Goal: Task Accomplishment & Management: Manage account settings

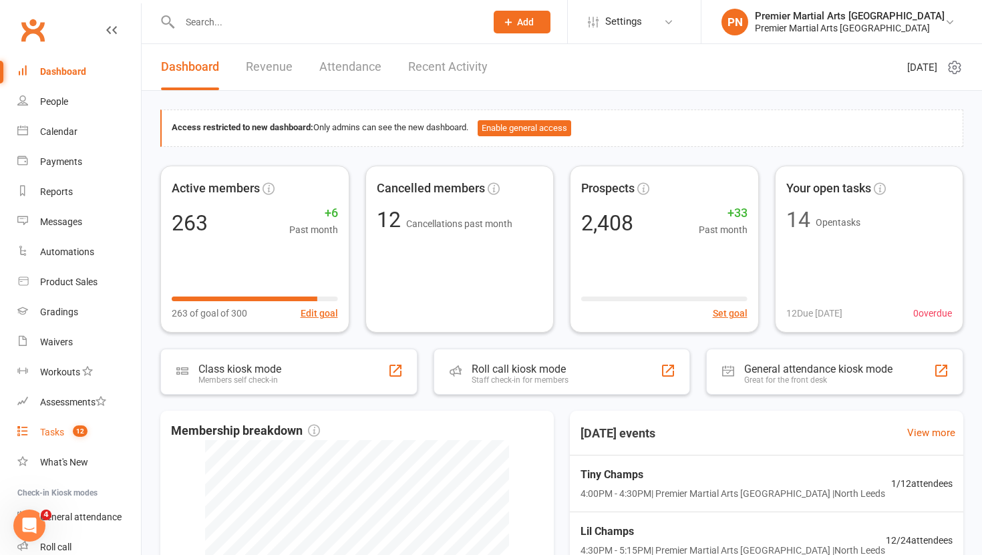
click at [49, 431] on div "Tasks" at bounding box center [52, 432] width 24 height 11
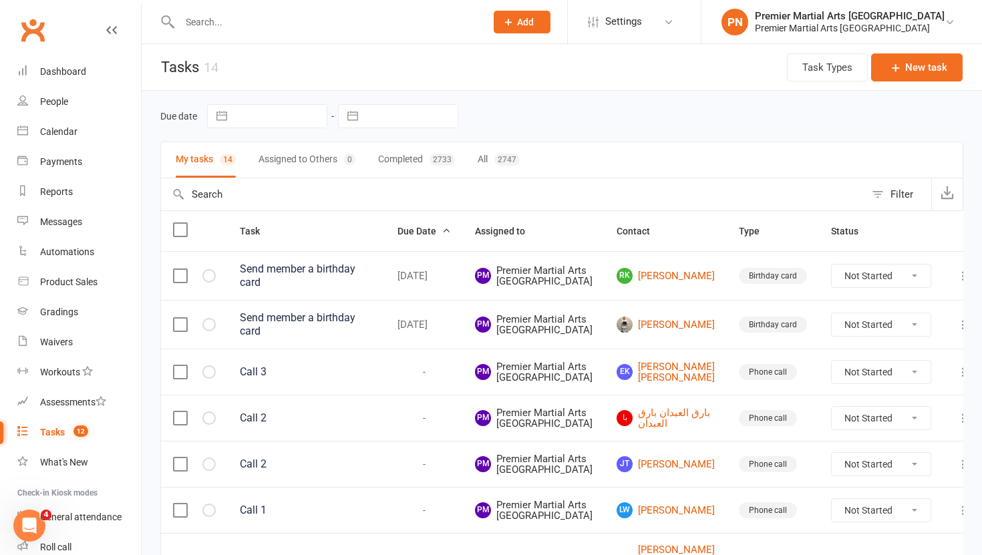
click at [649, 300] on td "[PERSON_NAME]" at bounding box center [666, 275] width 122 height 49
click at [654, 284] on link "[PERSON_NAME]" at bounding box center [666, 276] width 98 height 16
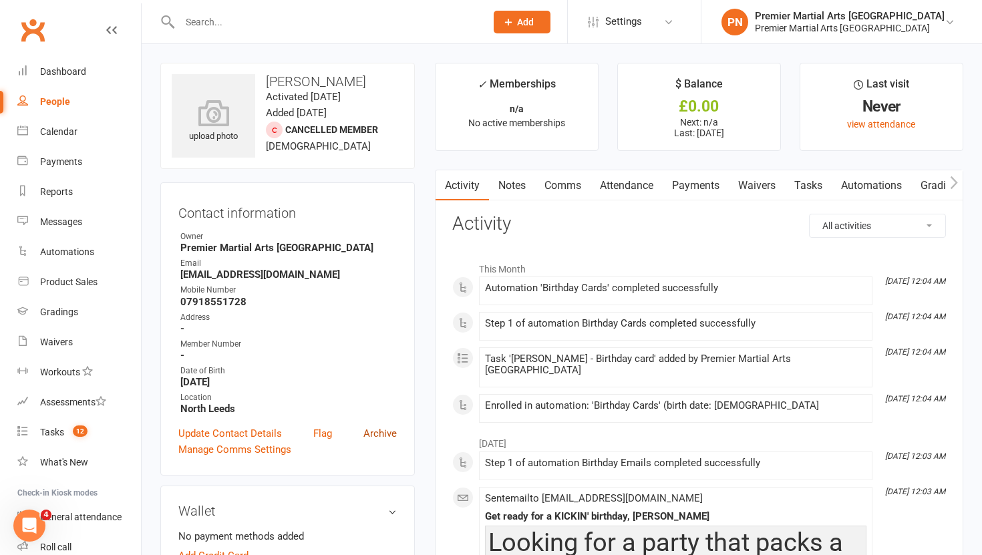
click at [389, 431] on link "Archive" at bounding box center [380, 434] width 33 height 16
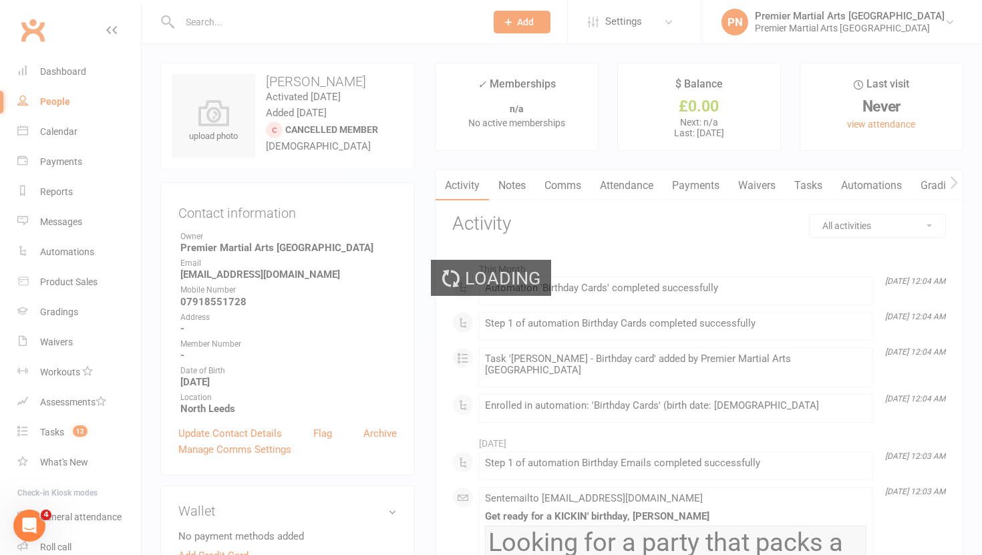
select select "100"
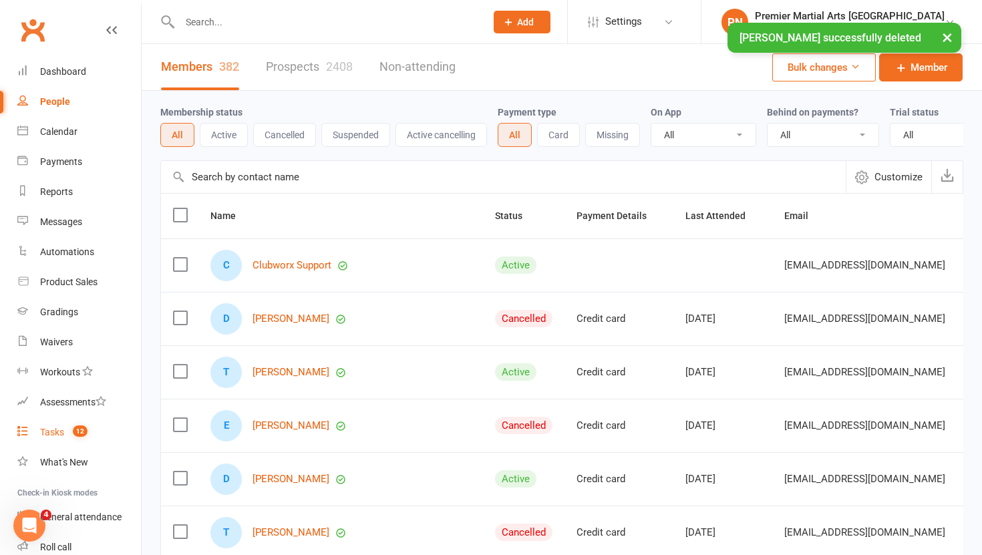
click at [56, 434] on div "Tasks" at bounding box center [52, 432] width 24 height 11
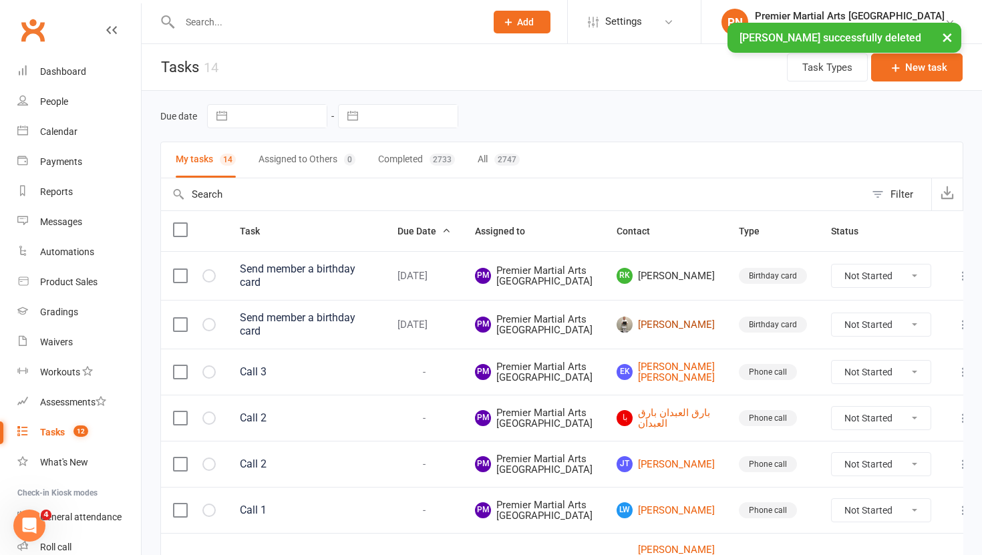
click at [650, 333] on link "[PERSON_NAME]" at bounding box center [666, 325] width 98 height 16
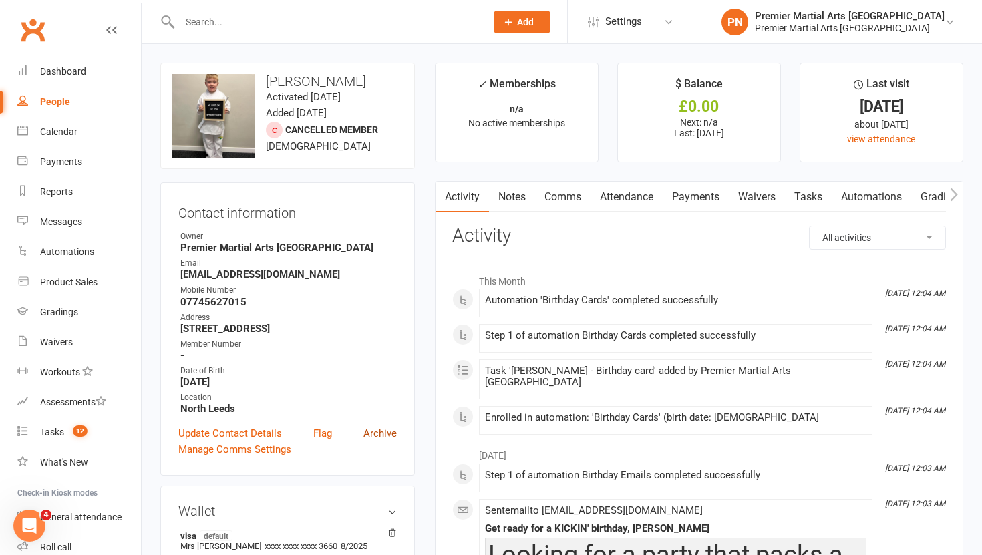
click at [387, 432] on link "Archive" at bounding box center [380, 434] width 33 height 16
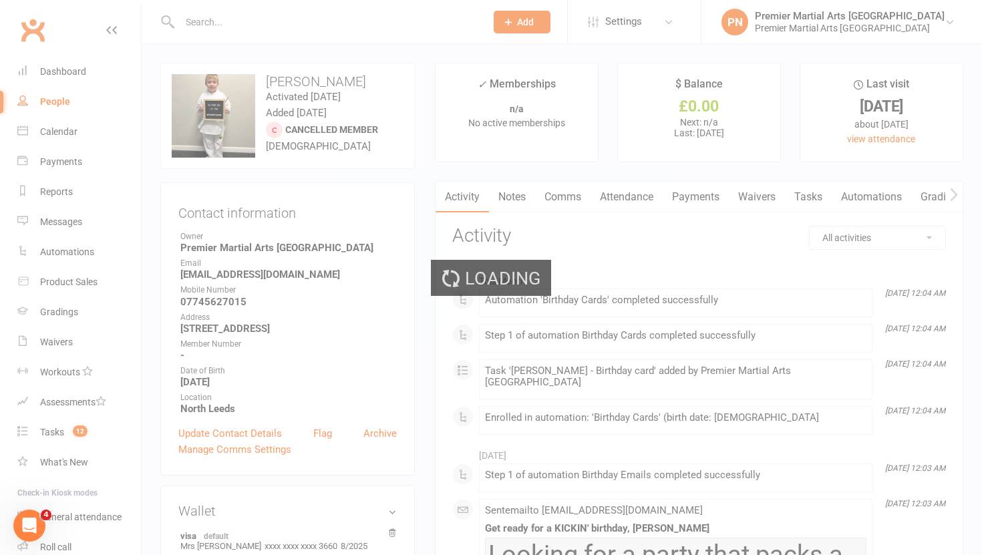
select select "100"
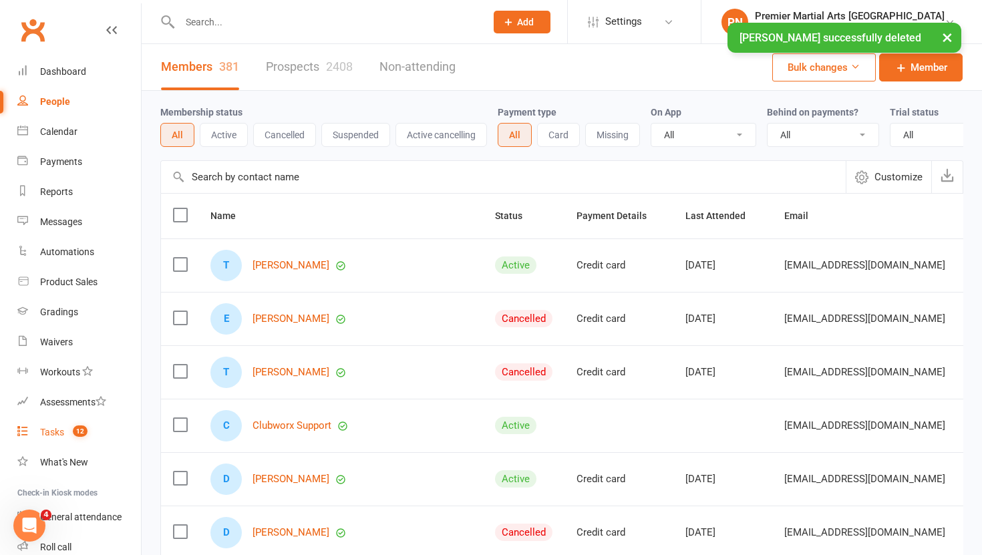
click at [52, 432] on div "Tasks" at bounding box center [52, 432] width 24 height 11
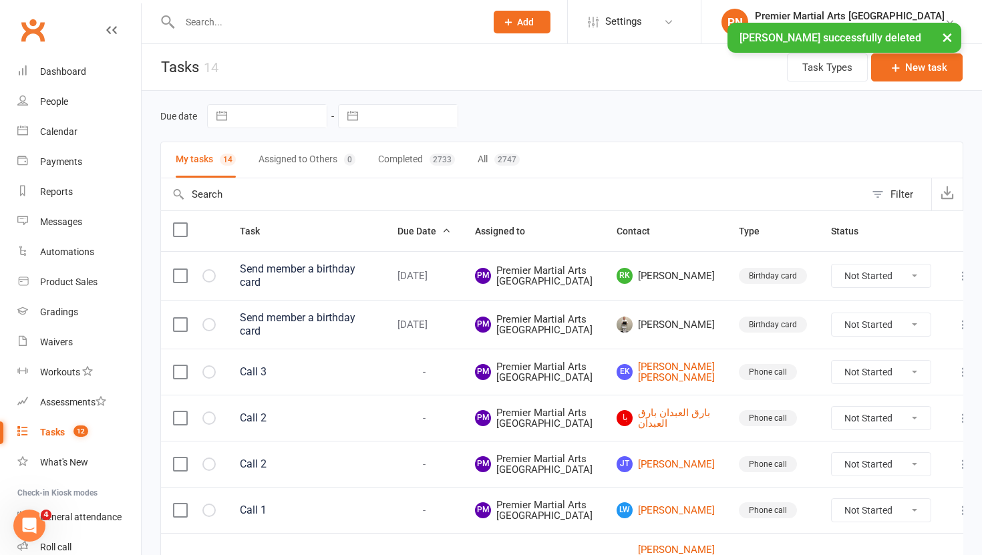
click at [957, 283] on icon at bounding box center [963, 275] width 13 height 13
click at [899, 364] on link "Delete" at bounding box center [884, 369] width 132 height 27
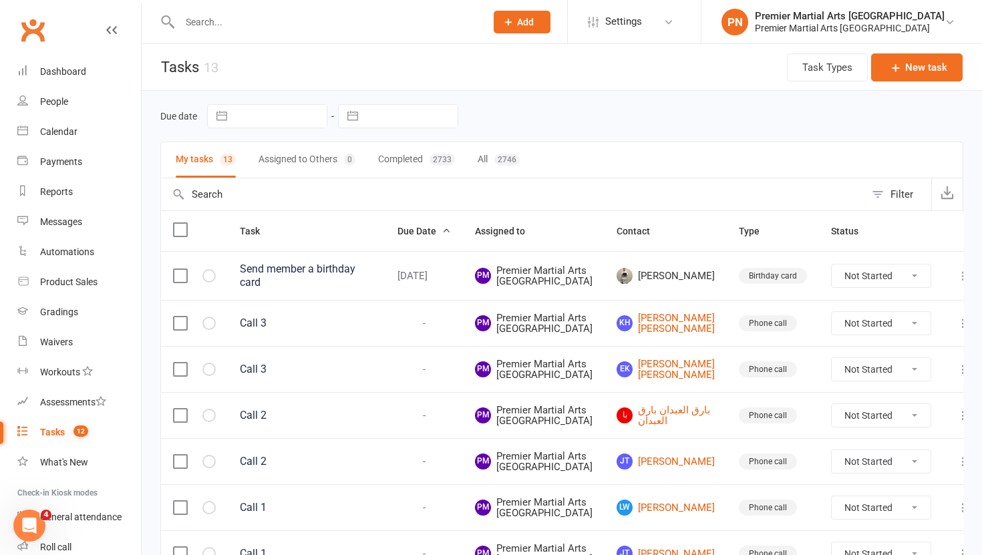
click at [957, 283] on icon at bounding box center [963, 275] width 13 height 13
click at [883, 369] on link "Delete" at bounding box center [884, 369] width 132 height 27
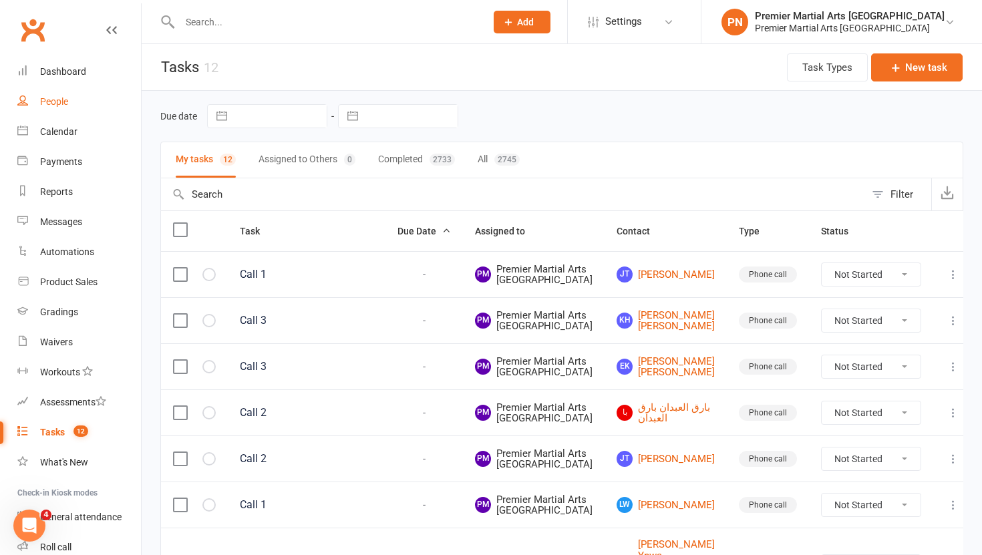
click at [51, 94] on link "People" at bounding box center [79, 102] width 124 height 30
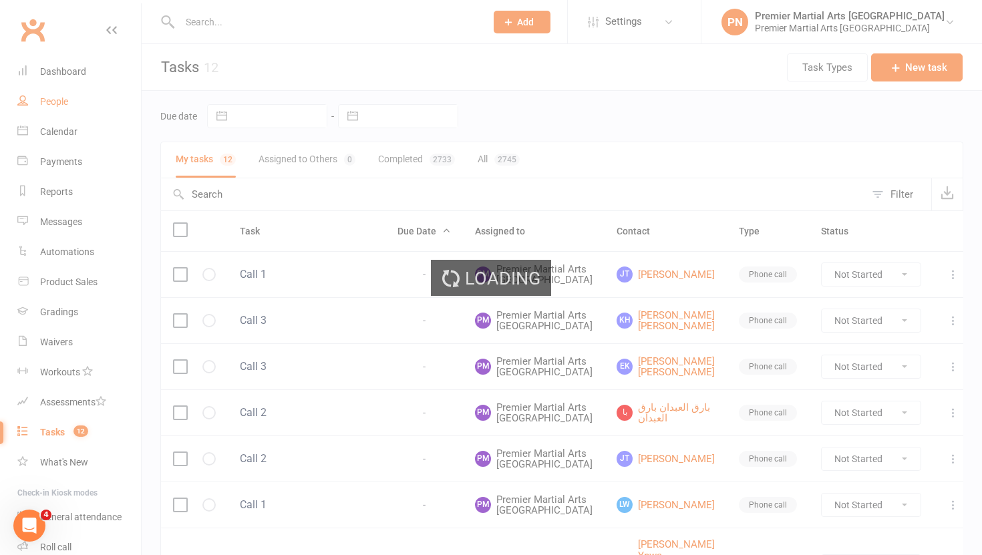
select select "100"
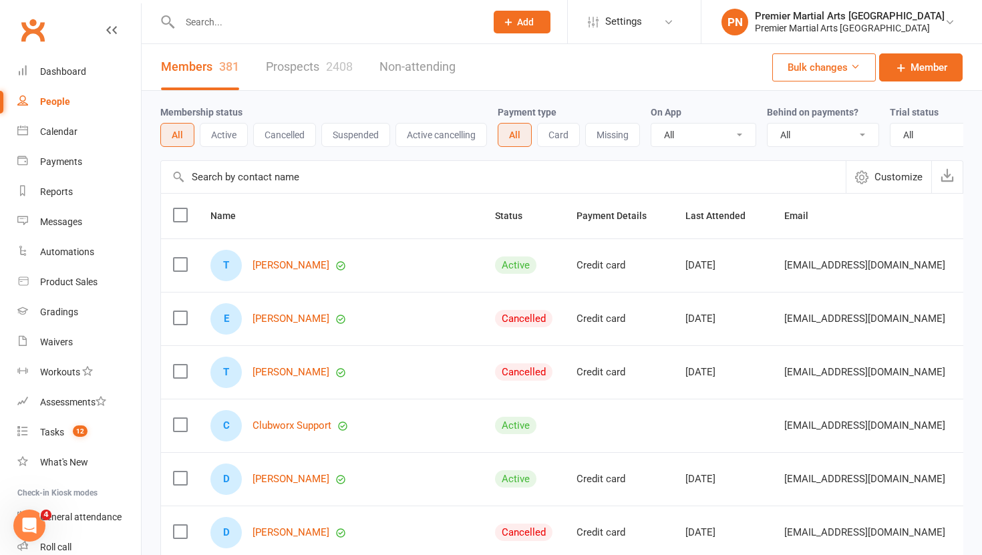
click at [319, 63] on link "Prospects 2408" at bounding box center [309, 67] width 87 height 46
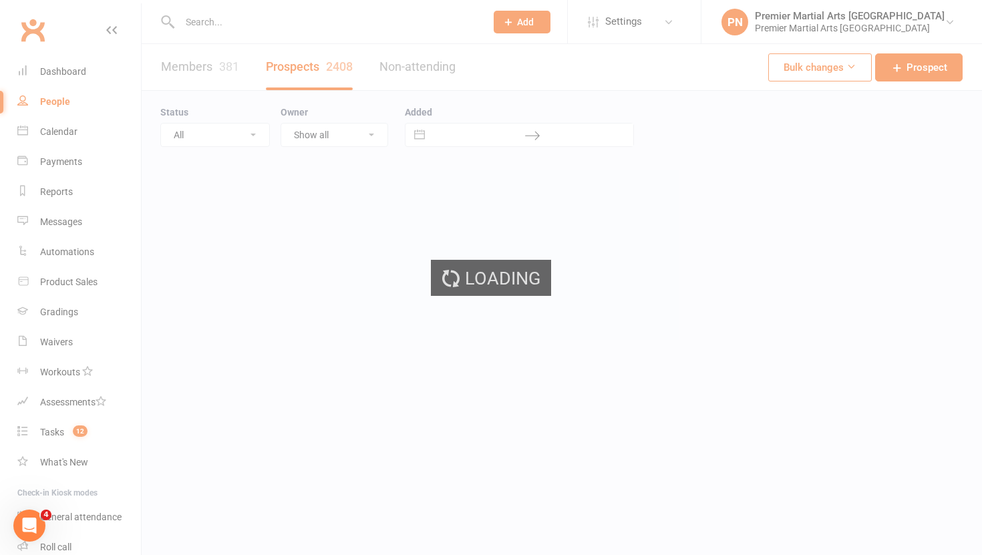
select select "100"
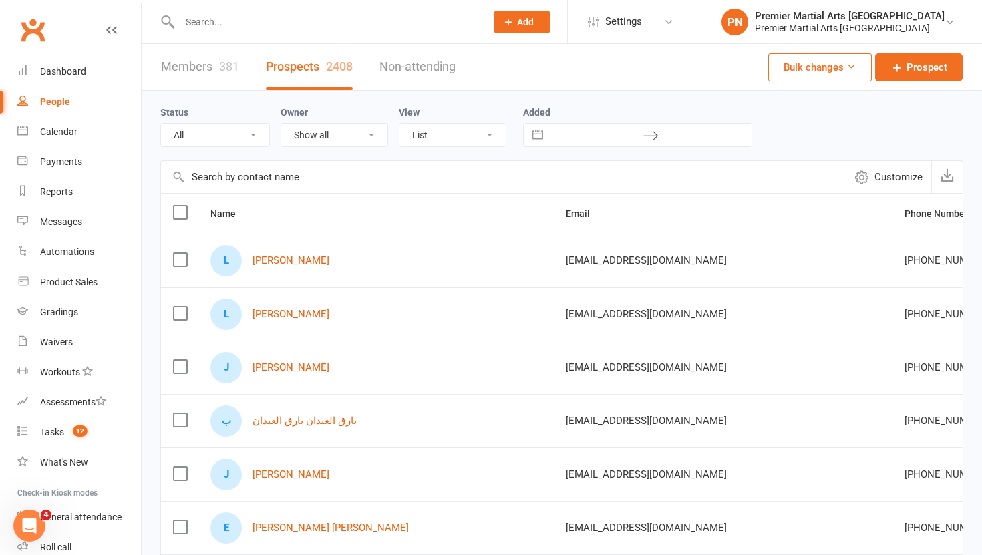
click at [183, 257] on label at bounding box center [179, 259] width 13 height 13
click at [183, 253] on input "checkbox" at bounding box center [179, 253] width 13 height 0
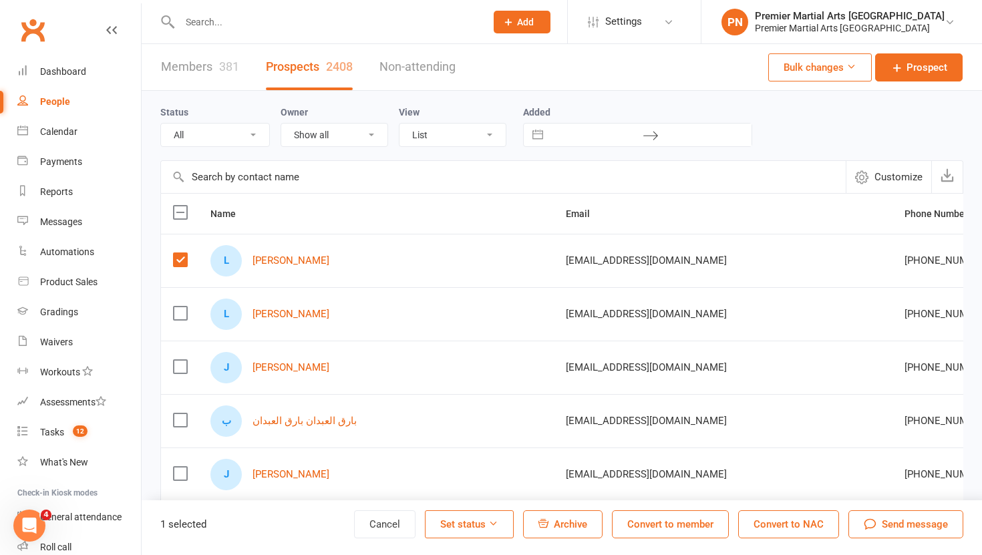
click at [575, 529] on span "Archive" at bounding box center [570, 525] width 33 height 12
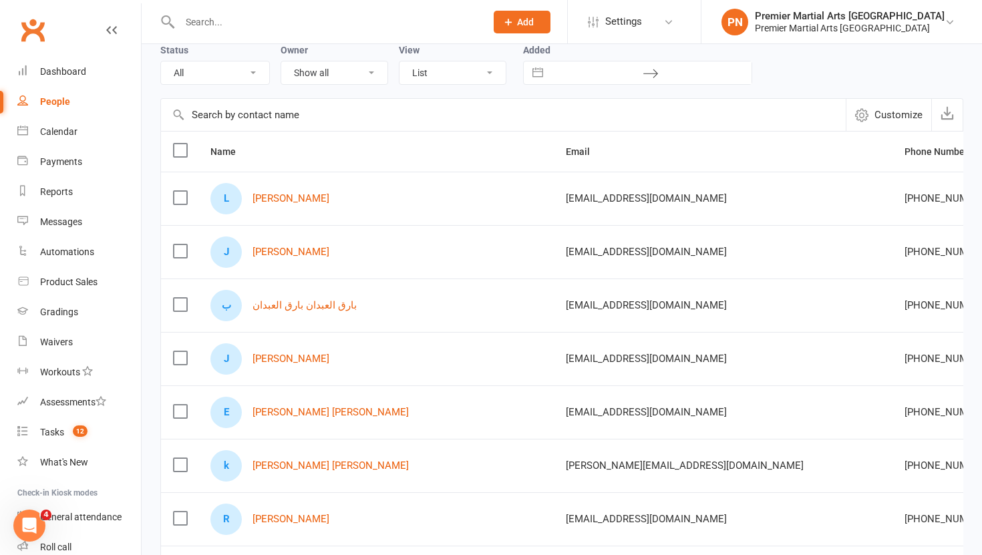
scroll to position [0, 233]
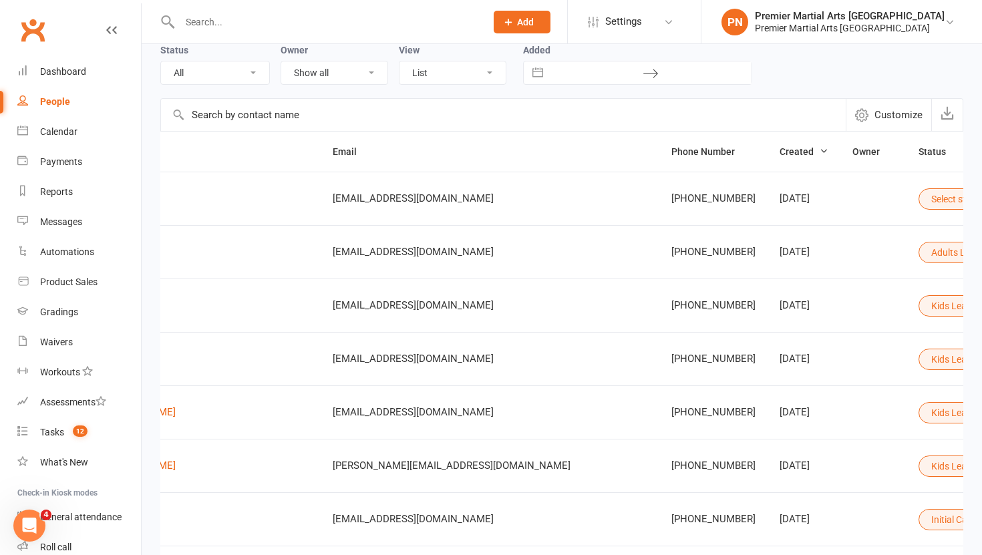
click at [982, 195] on icon at bounding box center [991, 198] width 9 height 9
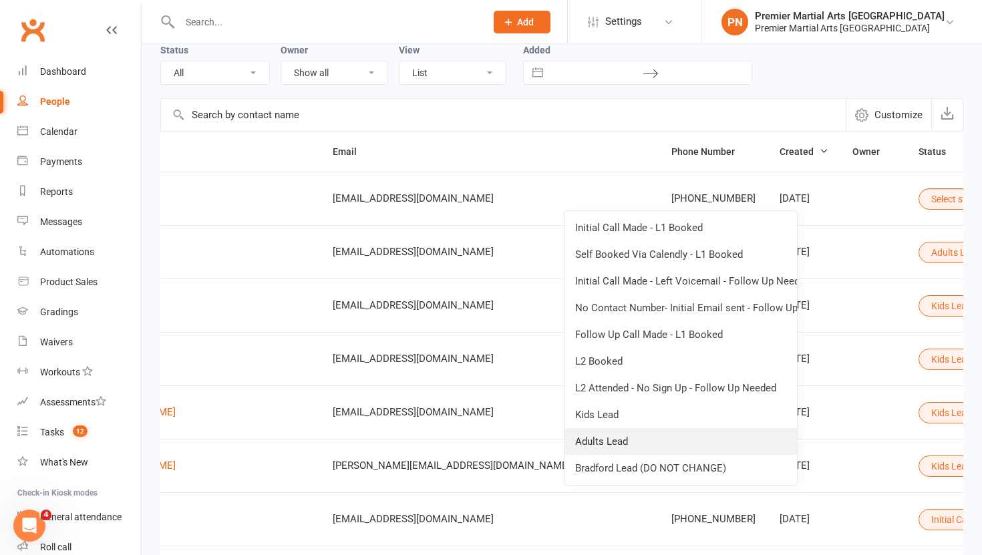
click at [657, 439] on link "Adults Lead" at bounding box center [681, 441] width 233 height 27
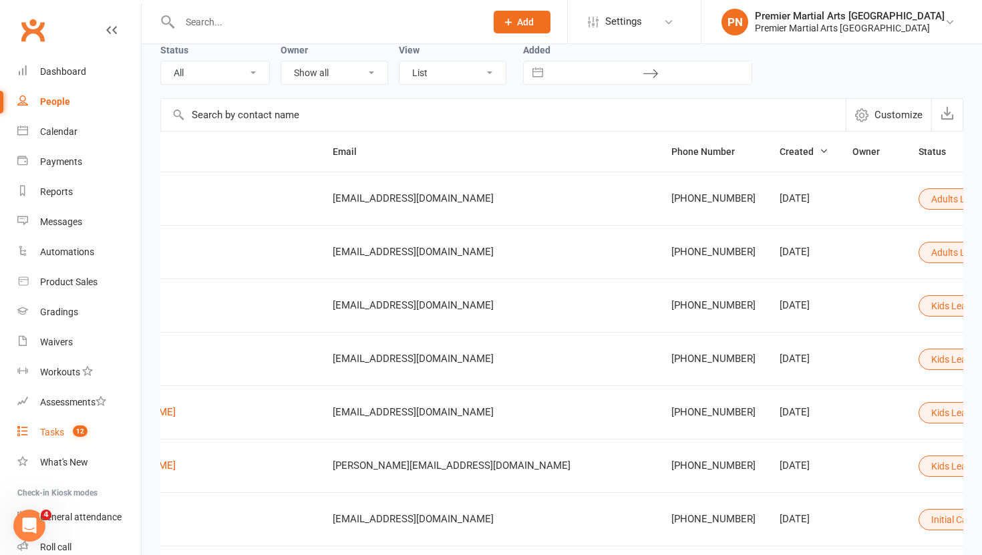
click at [45, 430] on div "Tasks" at bounding box center [52, 432] width 24 height 11
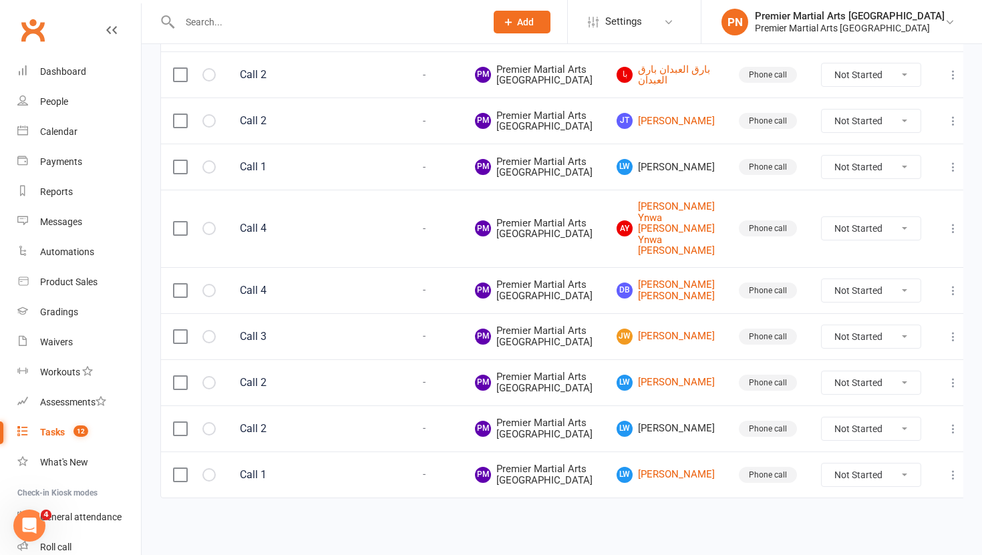
scroll to position [388, 0]
click at [177, 174] on label at bounding box center [179, 166] width 13 height 13
click at [177, 160] on input "checkbox" at bounding box center [179, 160] width 13 height 0
click at [181, 422] on label at bounding box center [179, 428] width 13 height 13
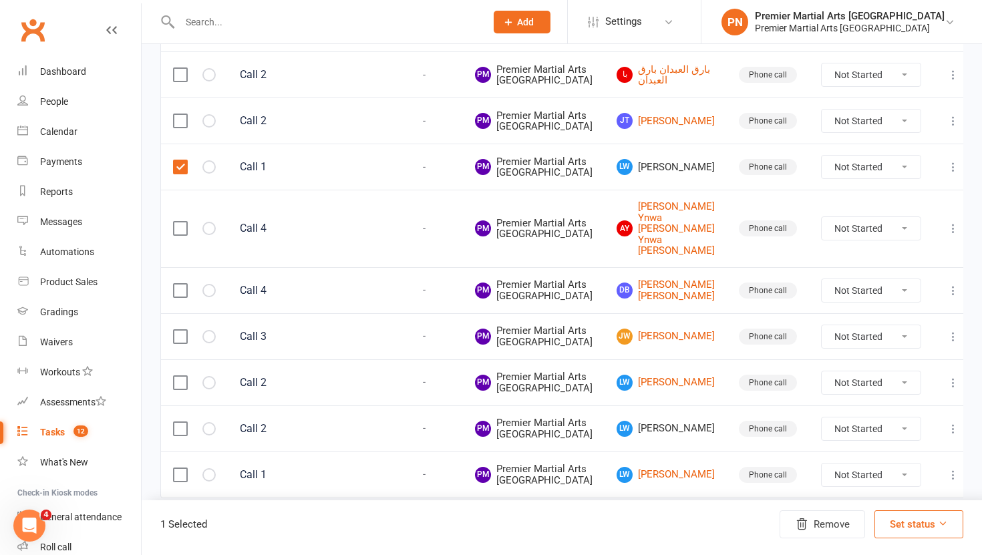
click at [181, 422] on input "checkbox" at bounding box center [179, 422] width 13 height 0
click at [805, 524] on icon "button" at bounding box center [801, 524] width 13 height 13
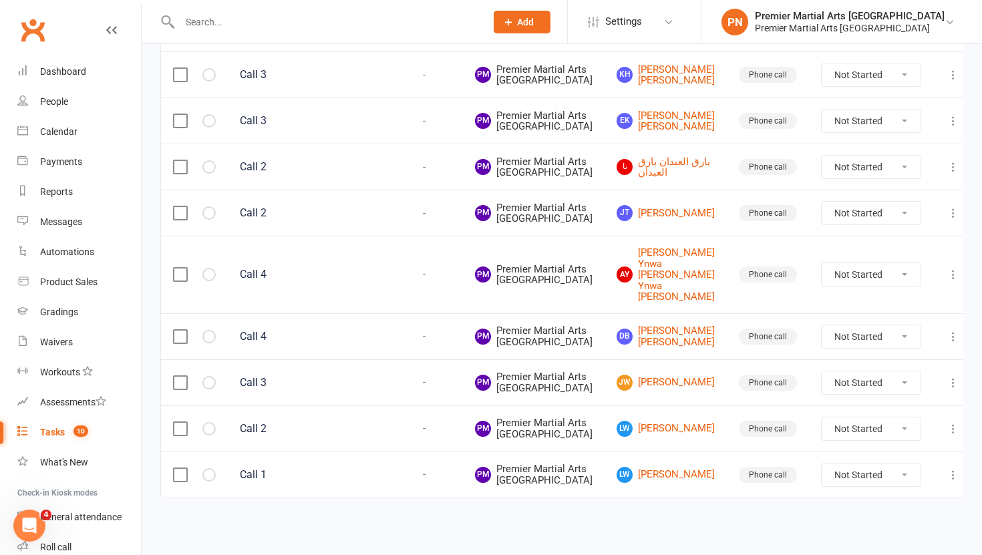
scroll to position [0, 0]
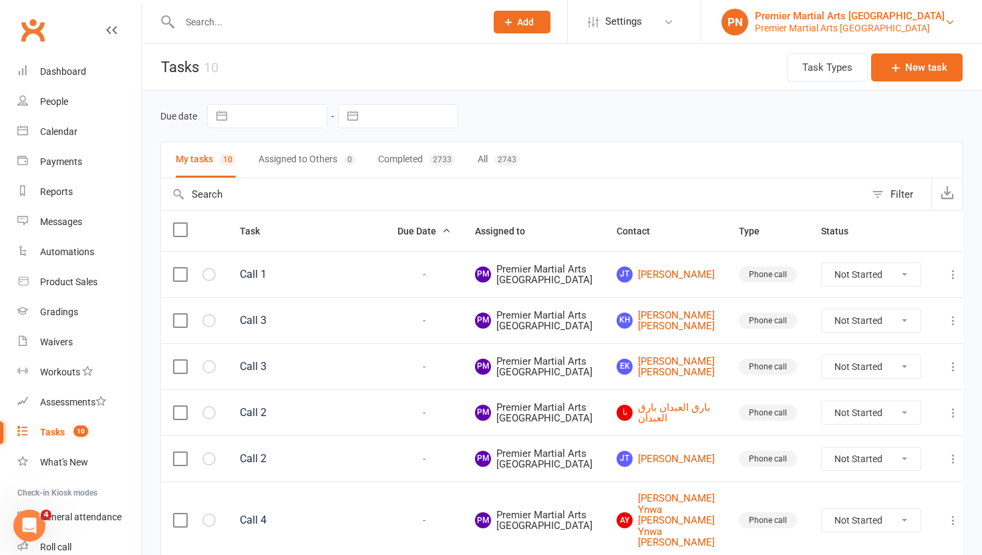
click at [942, 25] on div "Premier Martial Arts [GEOGRAPHIC_DATA]" at bounding box center [850, 28] width 190 height 12
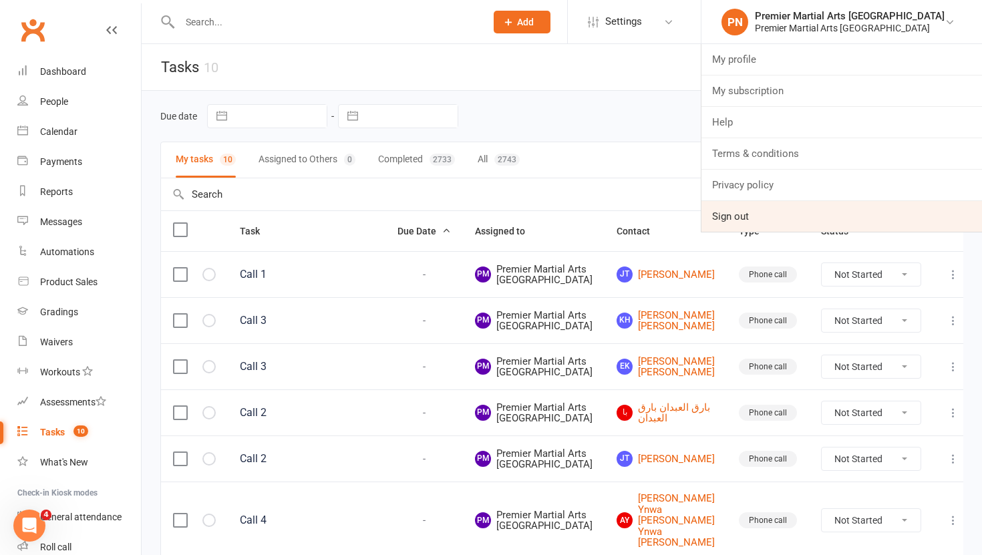
click at [809, 223] on link "Sign out" at bounding box center [842, 216] width 281 height 31
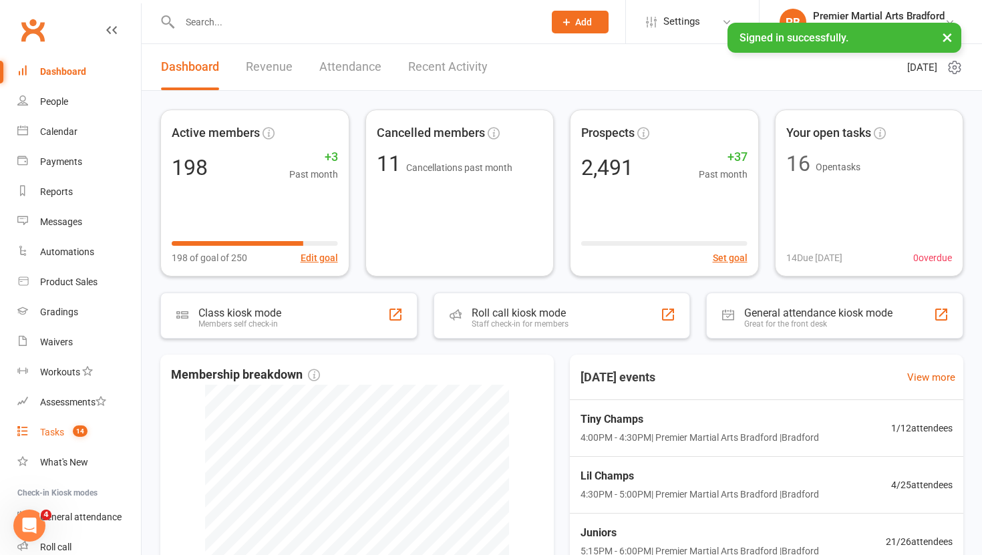
click at [60, 428] on div "Tasks" at bounding box center [52, 432] width 24 height 11
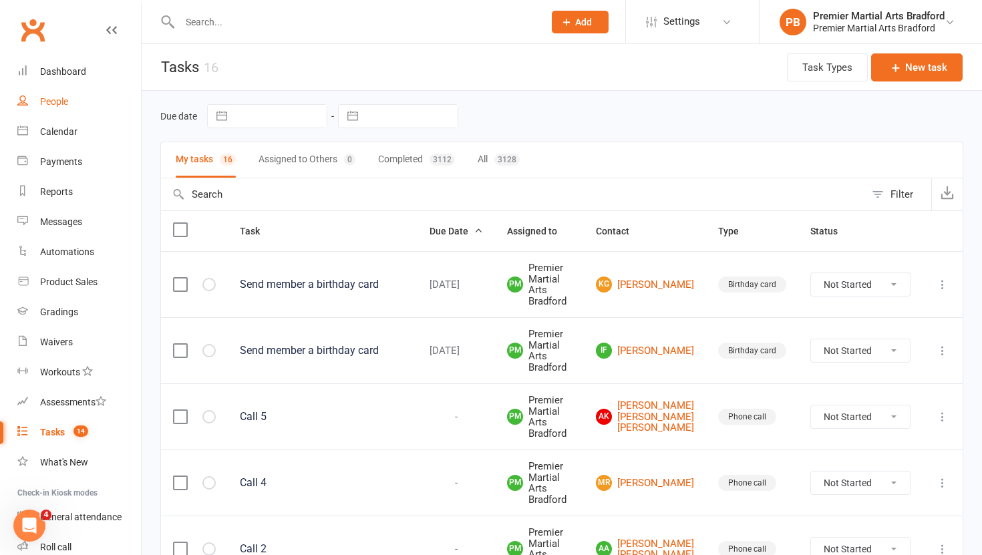
click at [65, 94] on link "People" at bounding box center [79, 102] width 124 height 30
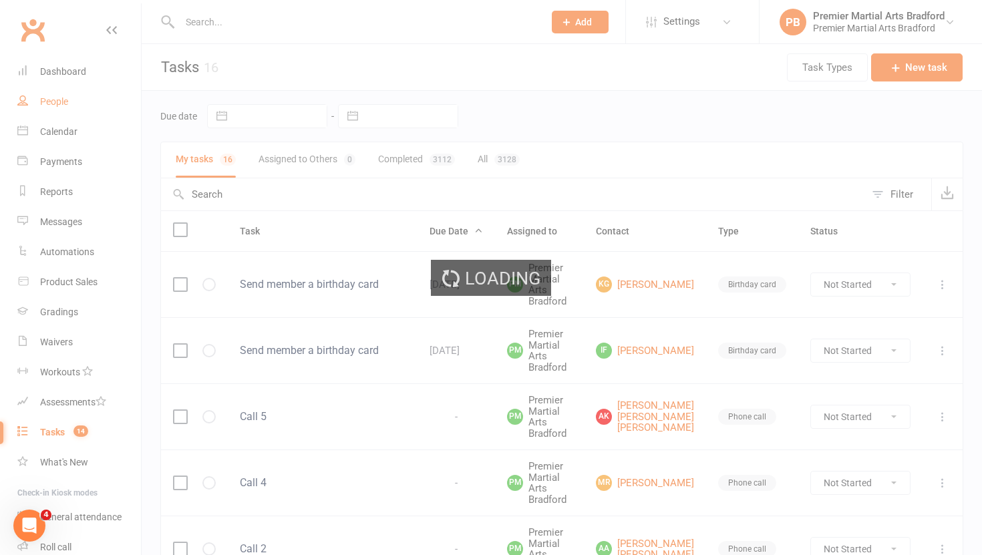
select select "100"
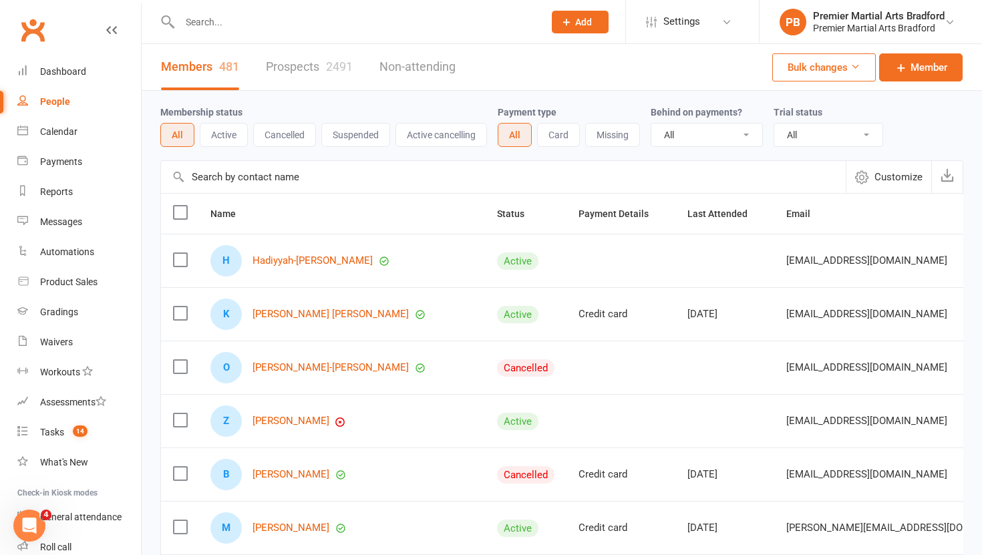
click at [321, 69] on link "Prospects 2491" at bounding box center [309, 67] width 87 height 46
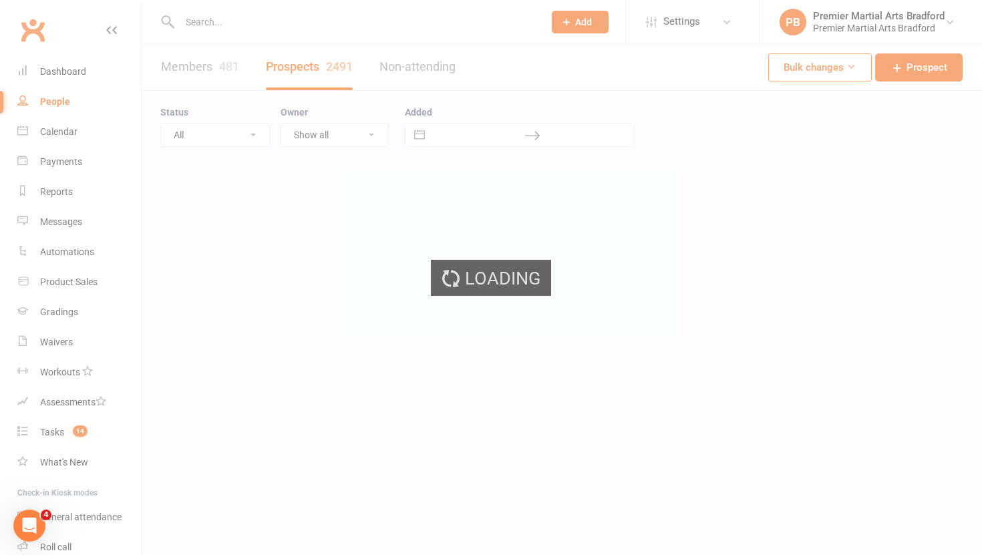
select select "100"
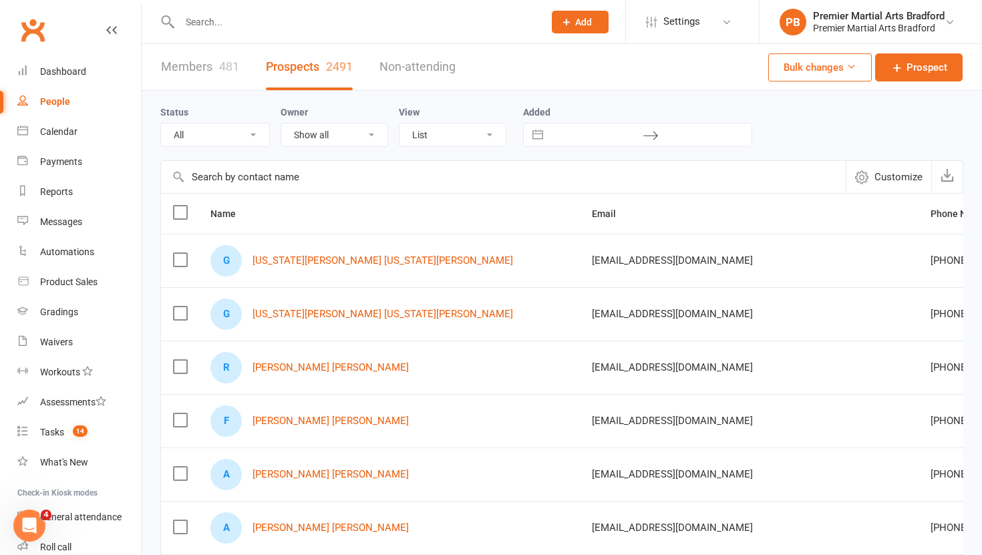
click at [180, 262] on label at bounding box center [179, 259] width 13 height 13
click at [180, 253] on input "checkbox" at bounding box center [179, 253] width 13 height 0
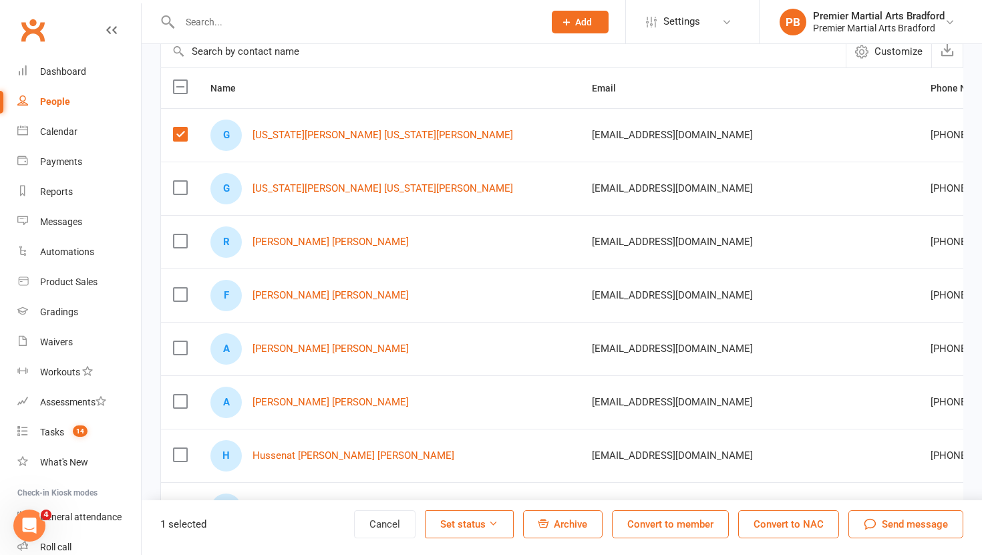
click at [552, 523] on button "Archive" at bounding box center [563, 525] width 80 height 28
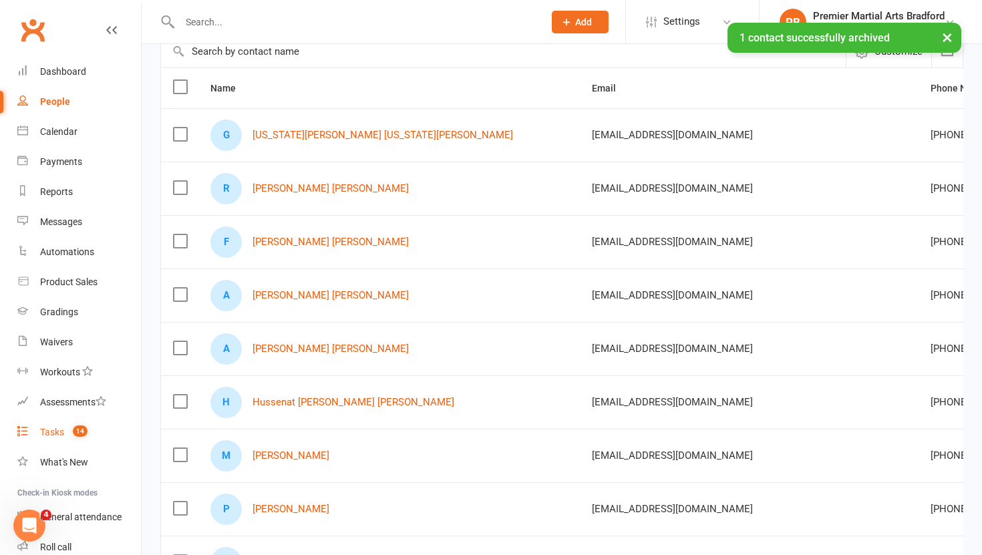
click at [45, 431] on div "Tasks" at bounding box center [52, 432] width 24 height 11
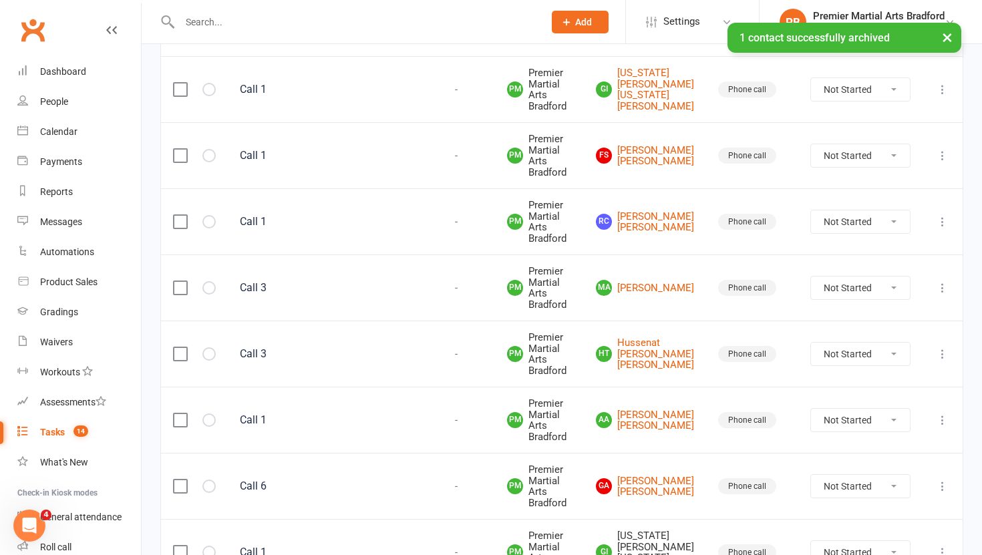
scroll to position [856, 0]
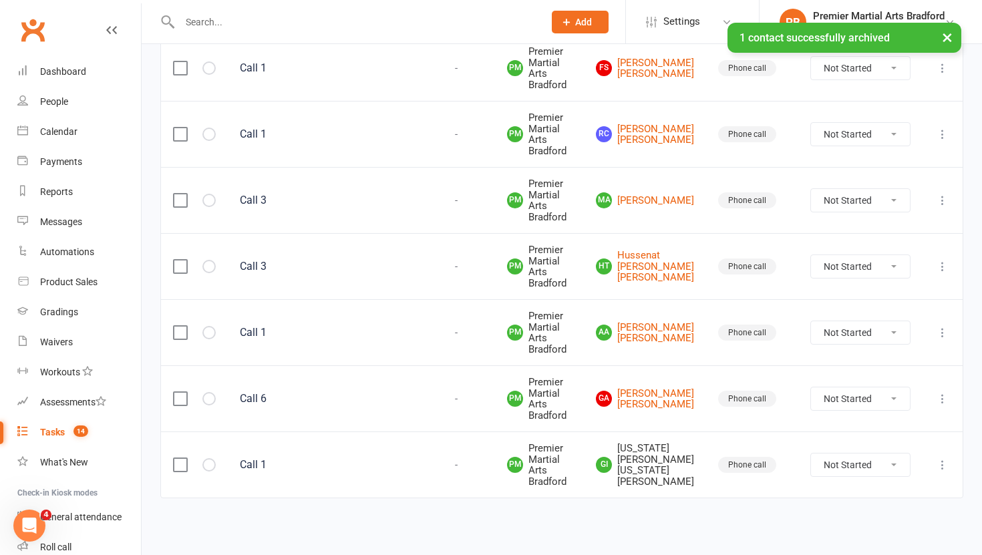
click at [182, 465] on label at bounding box center [179, 464] width 13 height 13
click at [182, 458] on input "checkbox" at bounding box center [179, 458] width 13 height 0
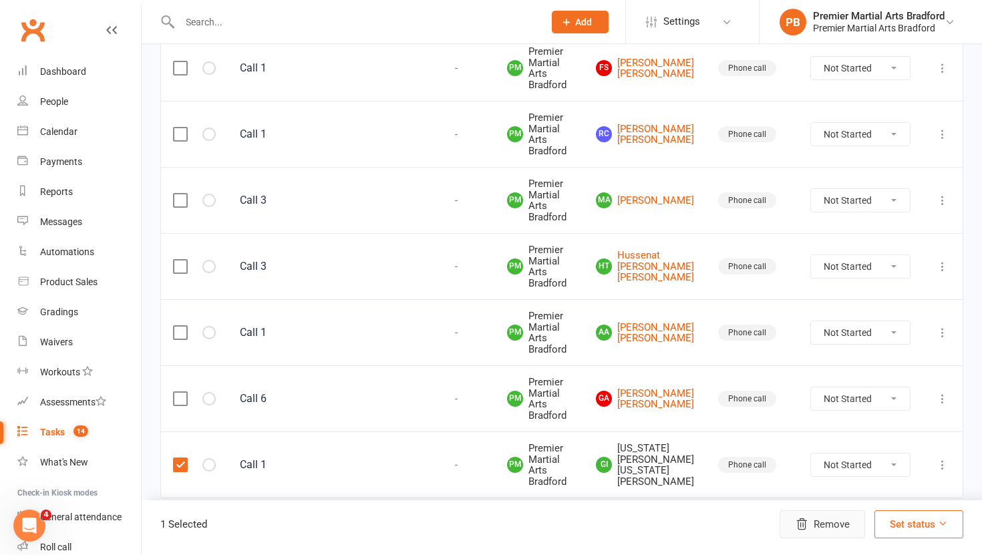
click at [811, 525] on button "Remove" at bounding box center [823, 525] width 86 height 28
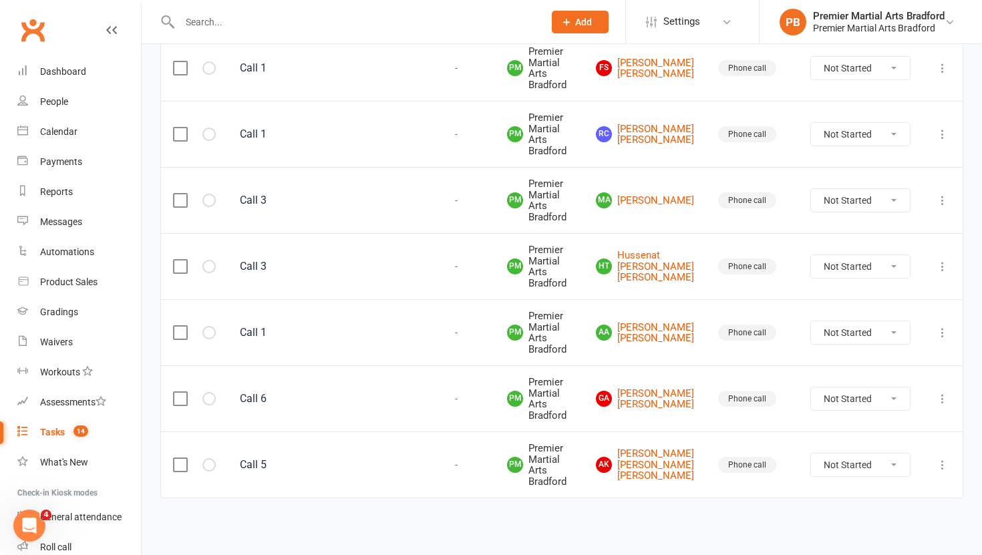
scroll to position [790, 0]
